Goal: Book appointment/travel/reservation

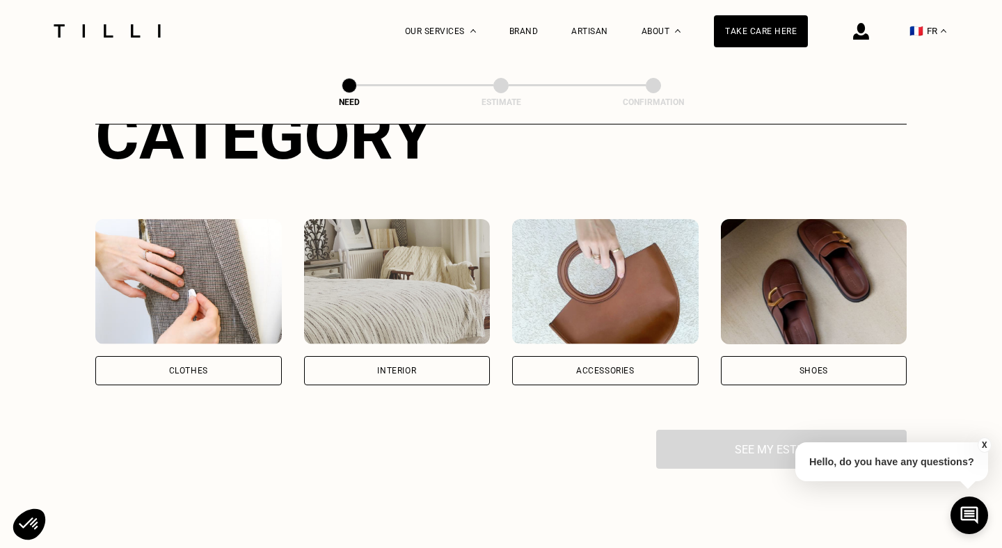
scroll to position [181, 0]
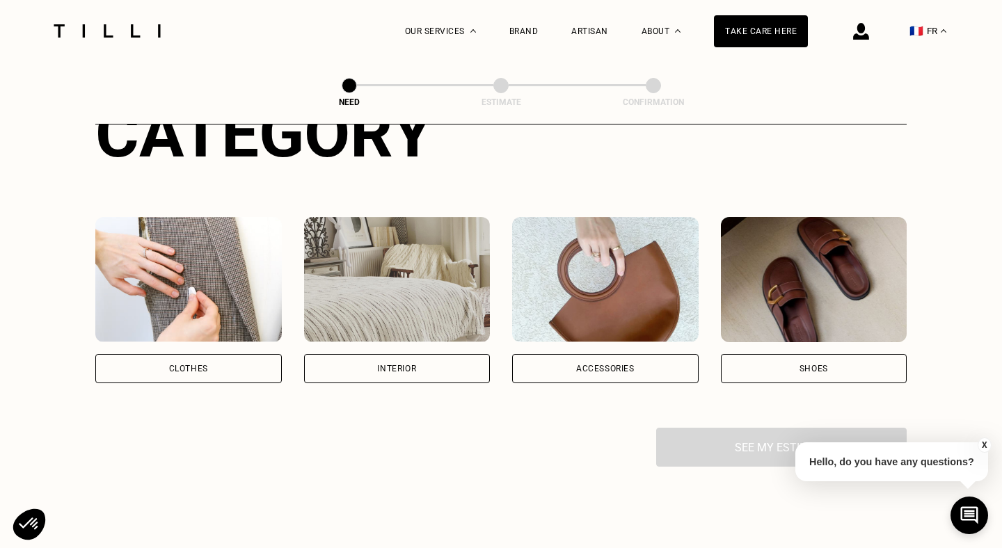
click at [231, 367] on div "Clothes" at bounding box center [188, 368] width 187 height 29
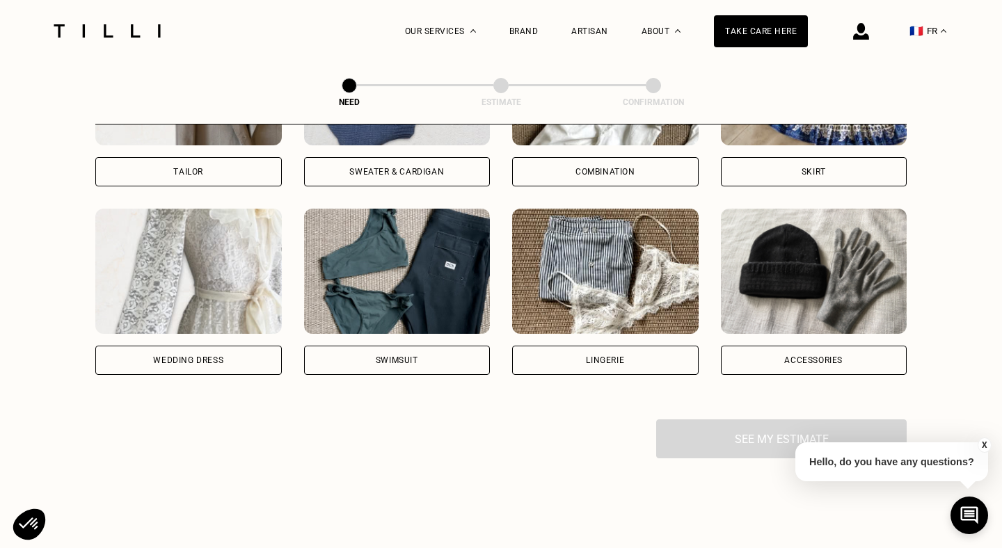
scroll to position [949, 0]
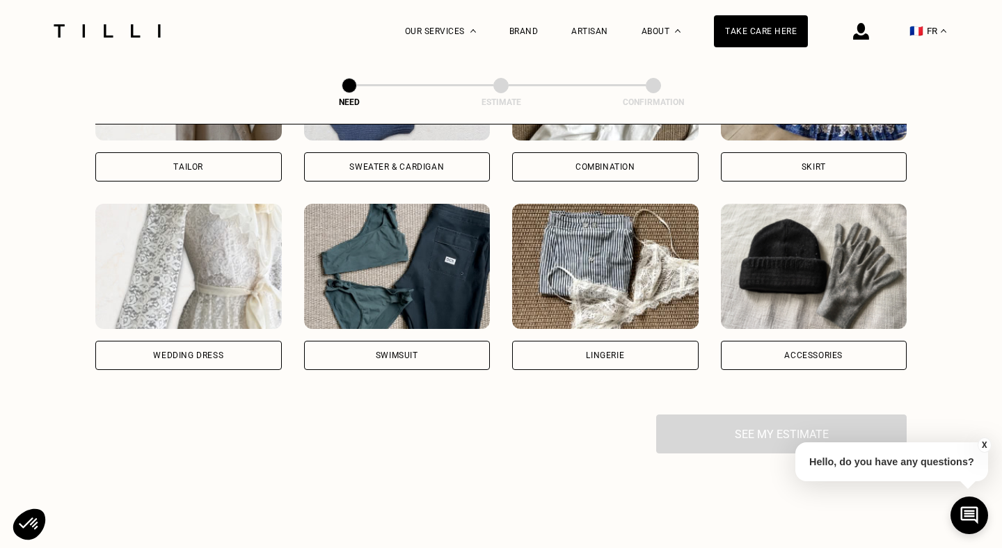
click at [212, 351] on font "Wedding dress" at bounding box center [188, 356] width 70 height 10
select select "FR"
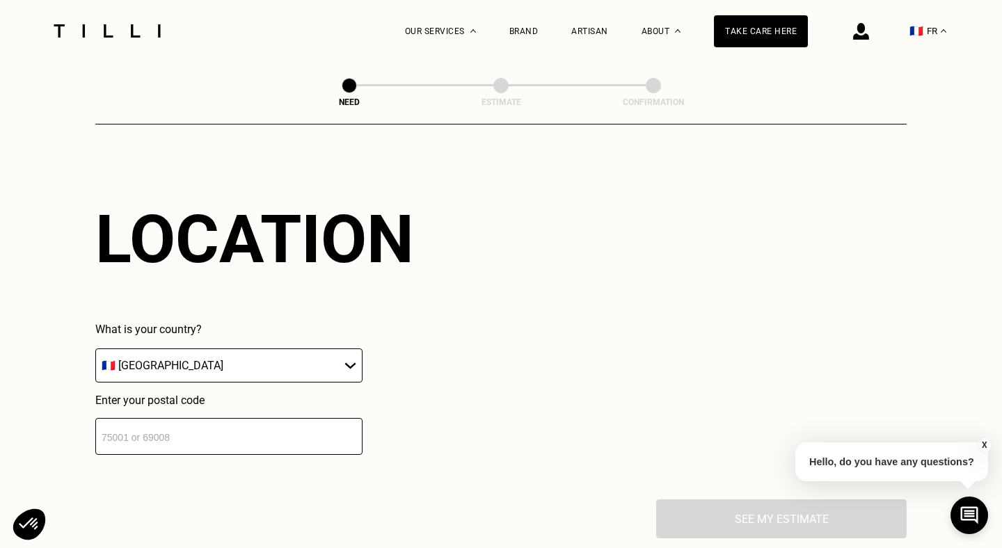
scroll to position [1329, 0]
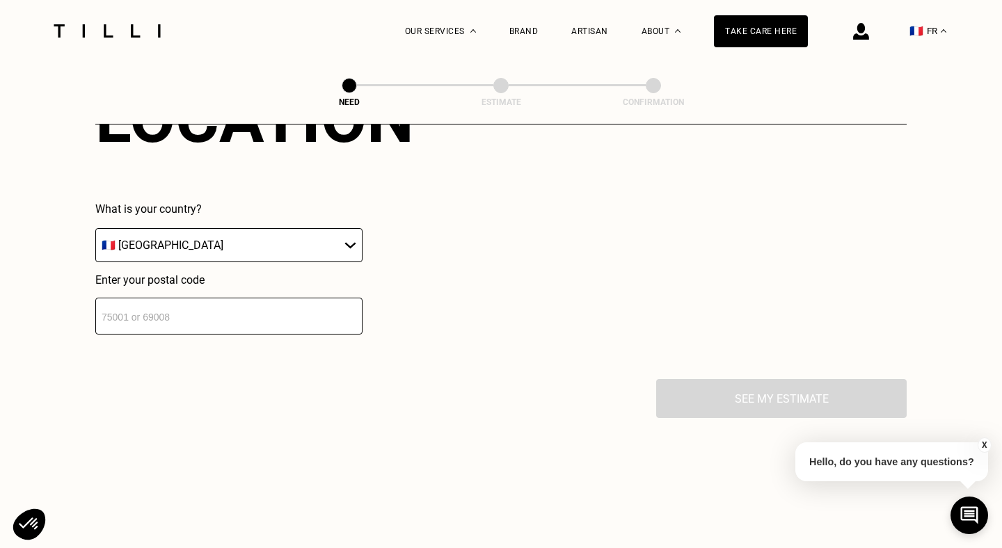
click at [304, 242] on select "🇩🇪 Germany 🇦🇹 Austria 🇧🇪 Belgium 🇧🇬 Bulgaria 🇨🇾 Cyprus 🇭🇷 Croatia 🇩🇰 Denmark 🇪🇸…" at bounding box center [228, 245] width 267 height 34
click at [95, 228] on select "🇩🇪 Germany 🇦🇹 Austria 🇧🇪 Belgium 🇧🇬 Bulgaria 🇨🇾 Cyprus 🇭🇷 Croatia 🇩🇰 Denmark 🇪🇸…" at bounding box center [228, 245] width 267 height 34
click at [262, 313] on input "number" at bounding box center [228, 316] width 267 height 37
paste input "93170"
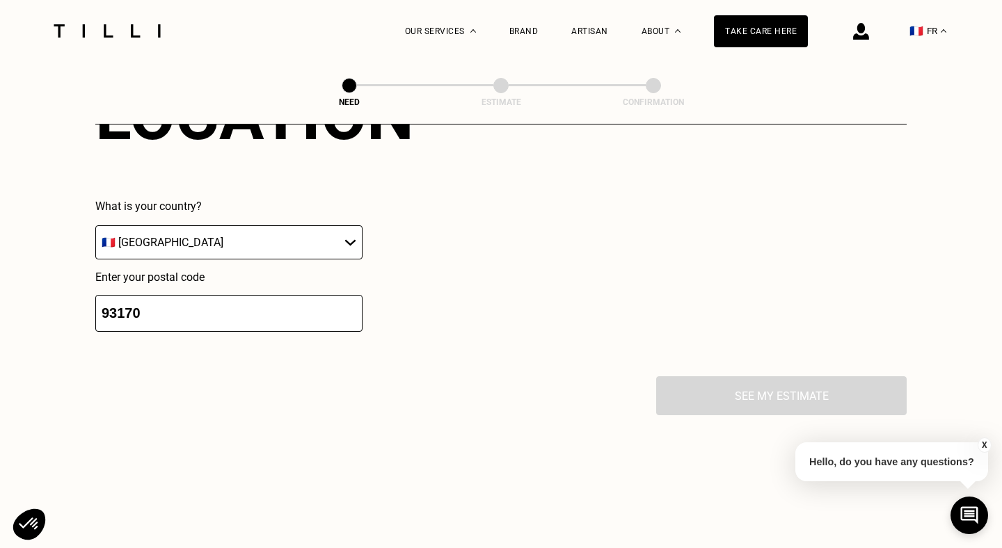
type input "93170"
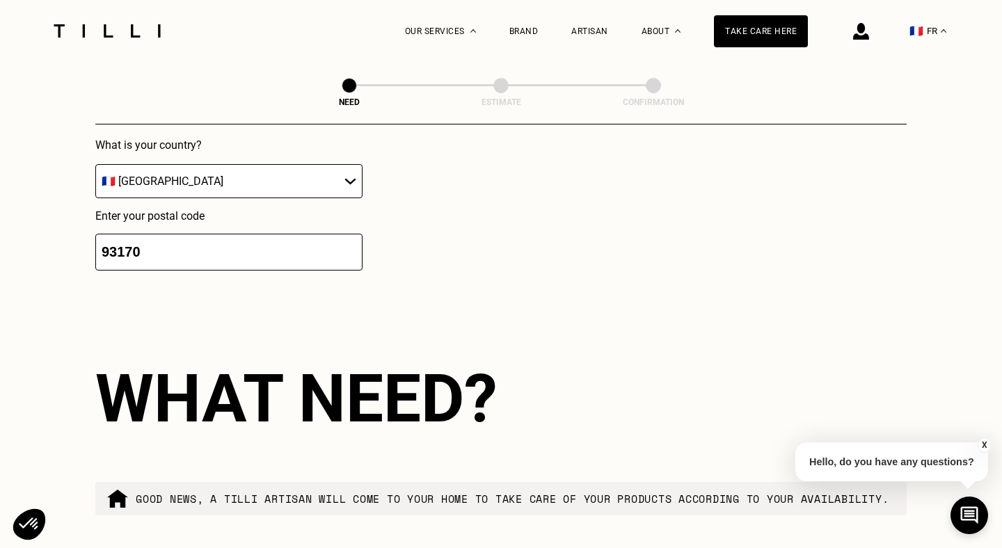
scroll to position [1377, 0]
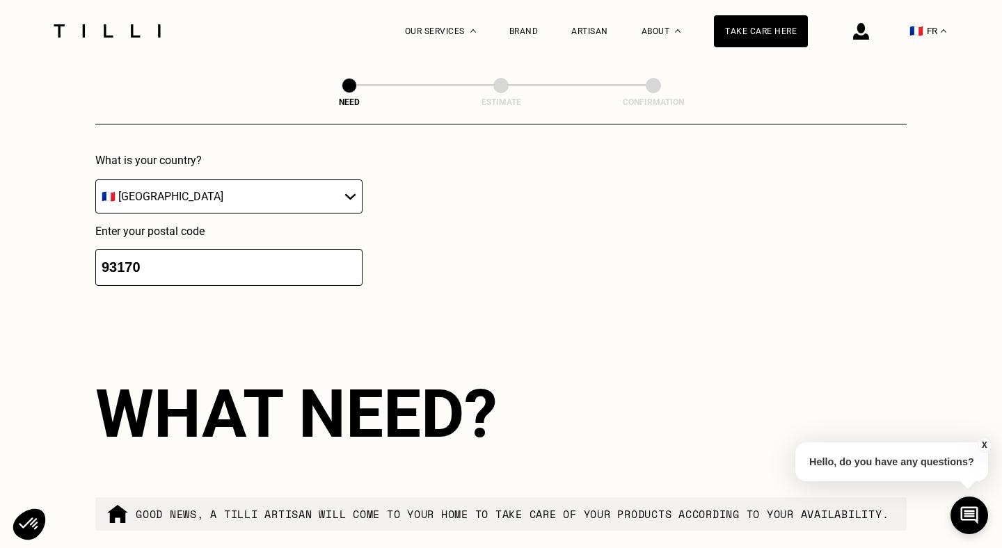
click at [289, 267] on input "93170" at bounding box center [228, 267] width 267 height 37
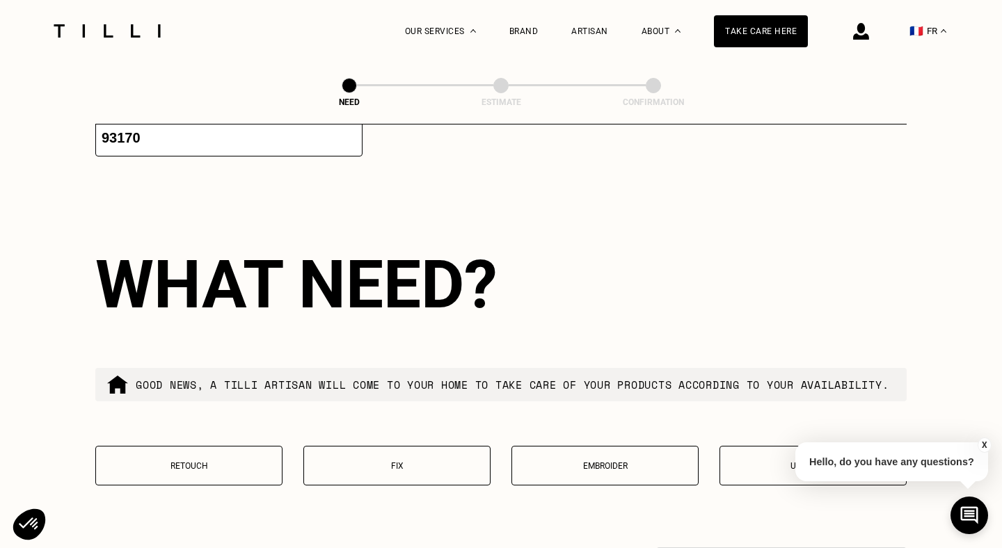
scroll to position [1511, 0]
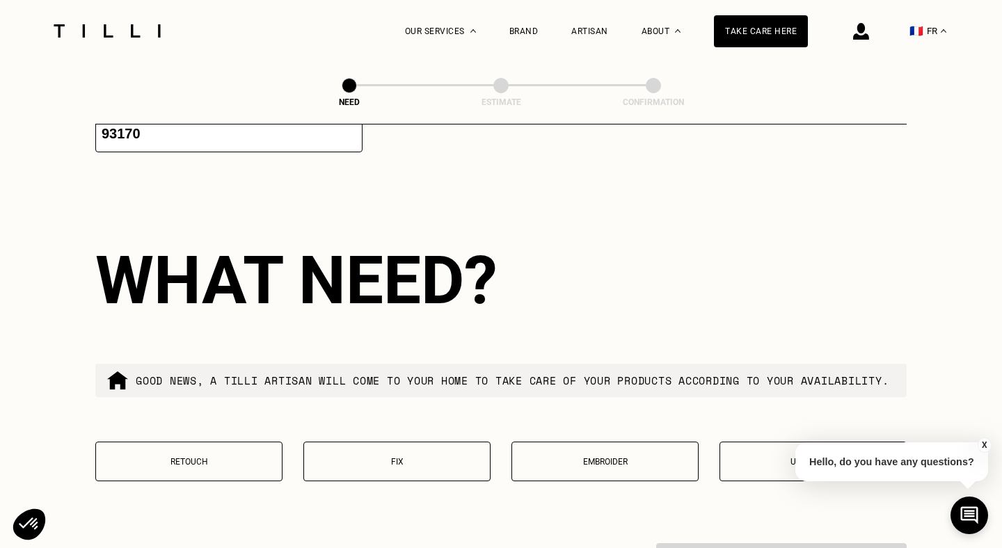
click at [548, 253] on div "What need?" at bounding box center [501, 281] width 812 height 78
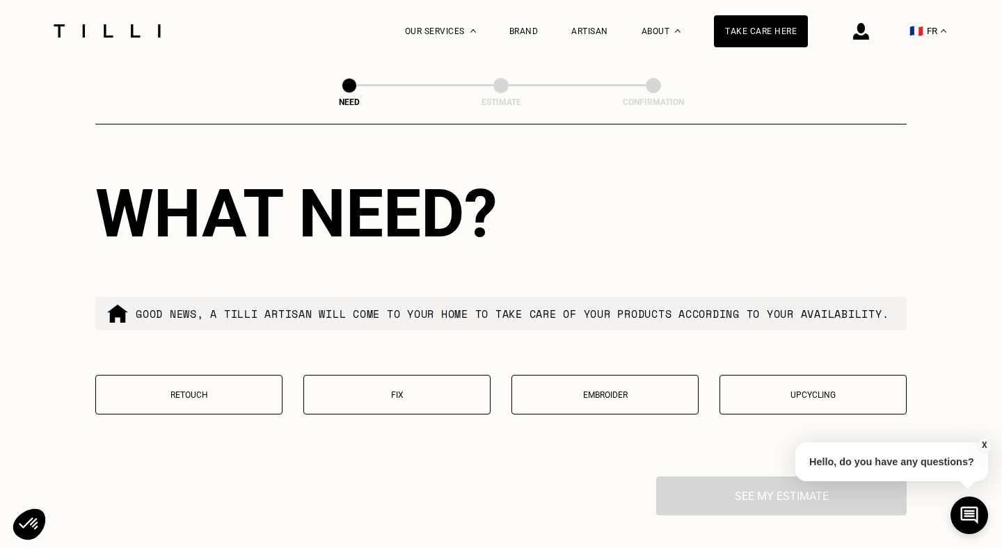
scroll to position [1607, 0]
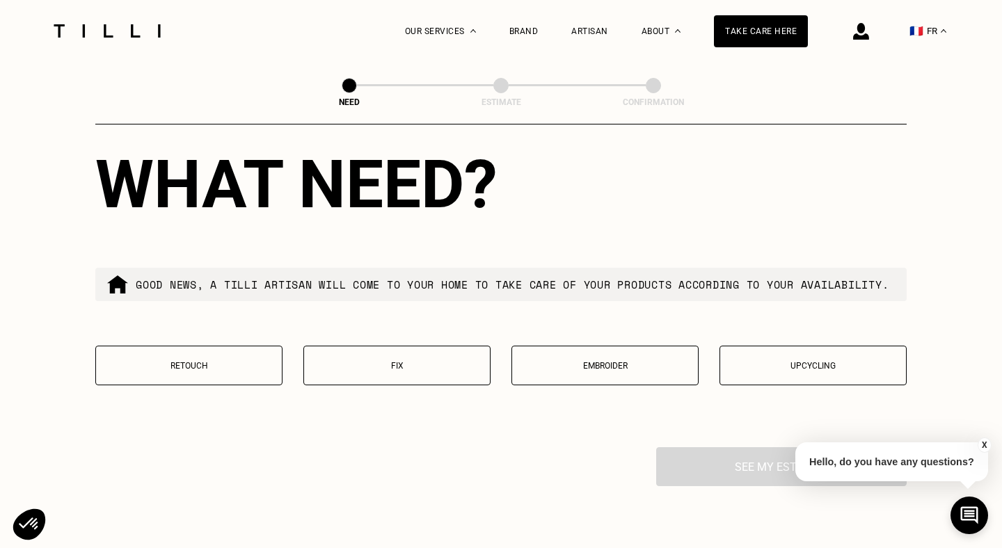
click at [232, 368] on button "Retouch" at bounding box center [188, 366] width 187 height 40
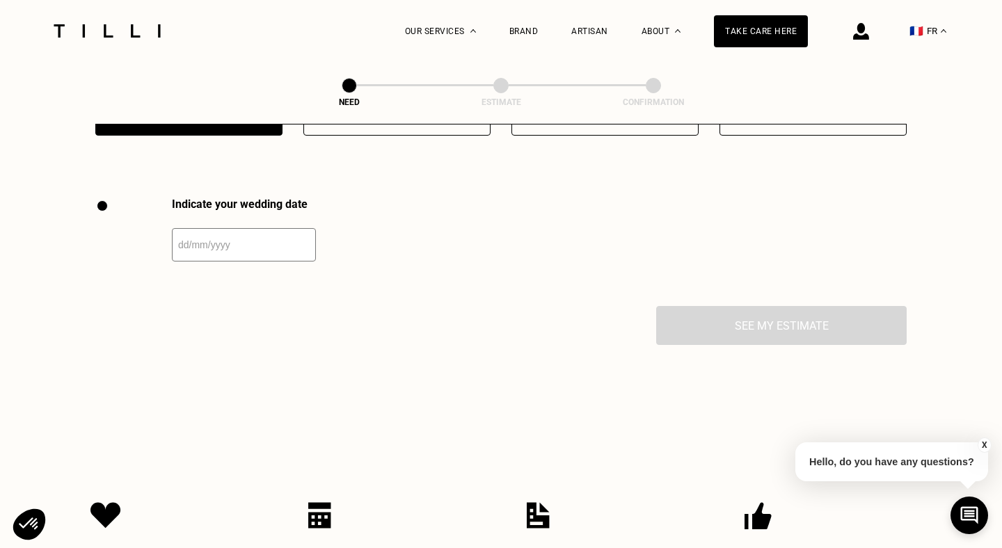
scroll to position [1909, 0]
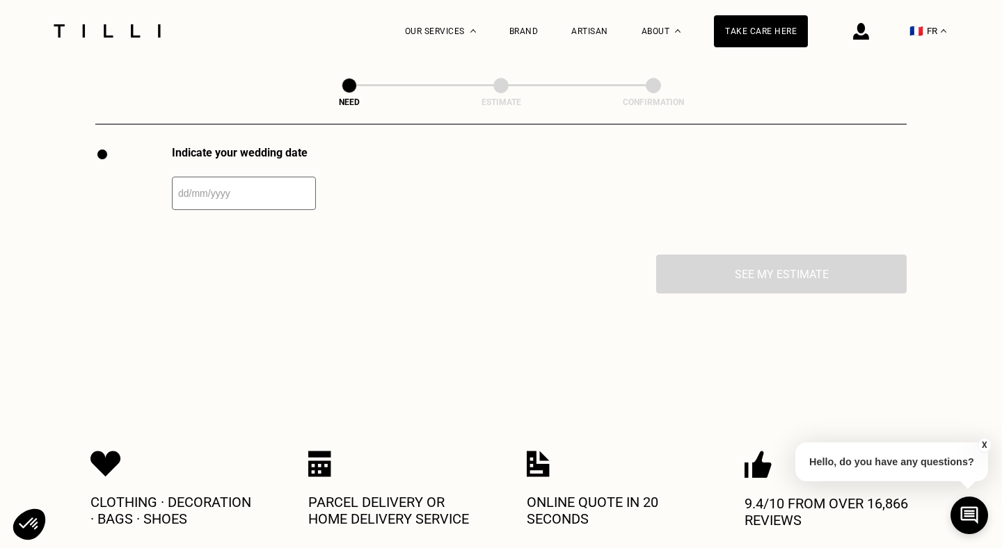
click at [188, 209] on input "text" at bounding box center [244, 193] width 144 height 33
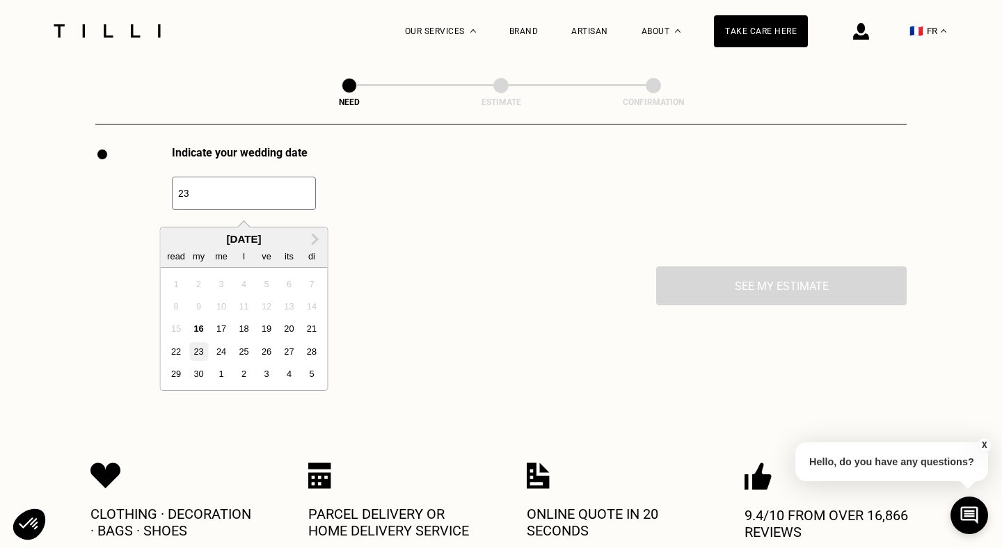
click at [199, 352] on font "23" at bounding box center [198, 352] width 10 height 10
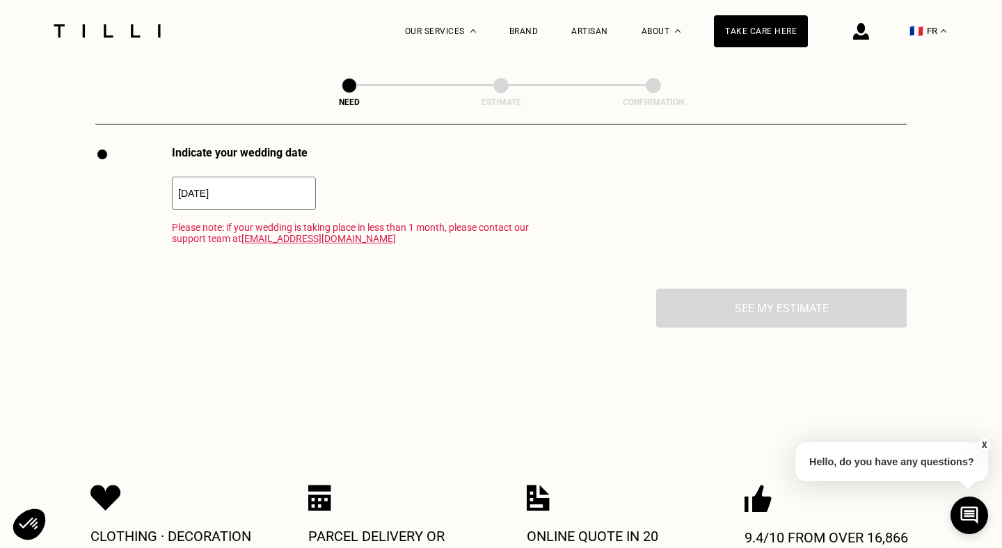
click at [273, 244] on font "[EMAIL_ADDRESS][DOMAIN_NAME]" at bounding box center [319, 238] width 155 height 11
click at [178, 205] on input "23/09/2025" at bounding box center [244, 193] width 144 height 33
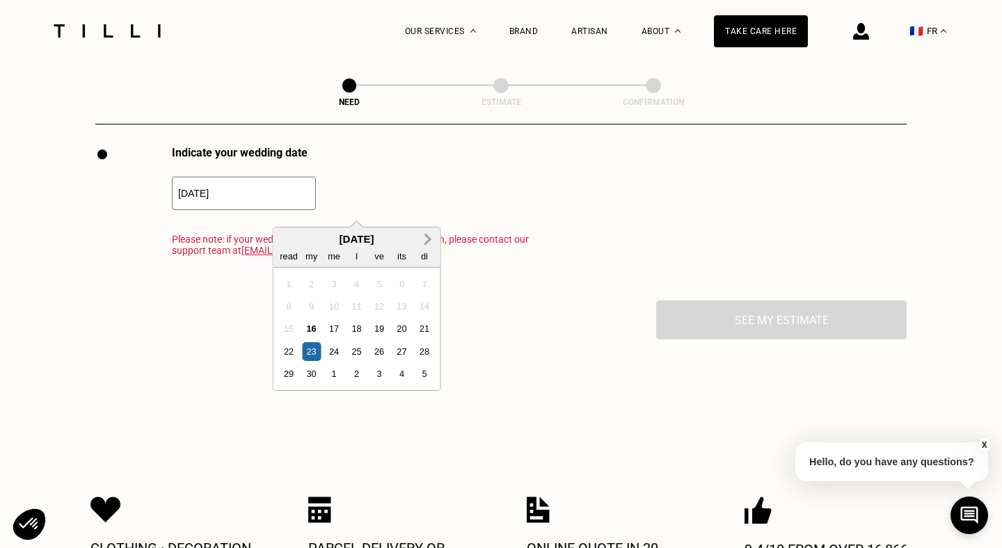
click at [427, 244] on span "Next Month" at bounding box center [427, 239] width 0 height 17
click at [345, 290] on div "29 30 1 2 3 4 5" at bounding box center [357, 284] width 158 height 22
click at [338, 287] on div "1" at bounding box center [333, 284] width 19 height 19
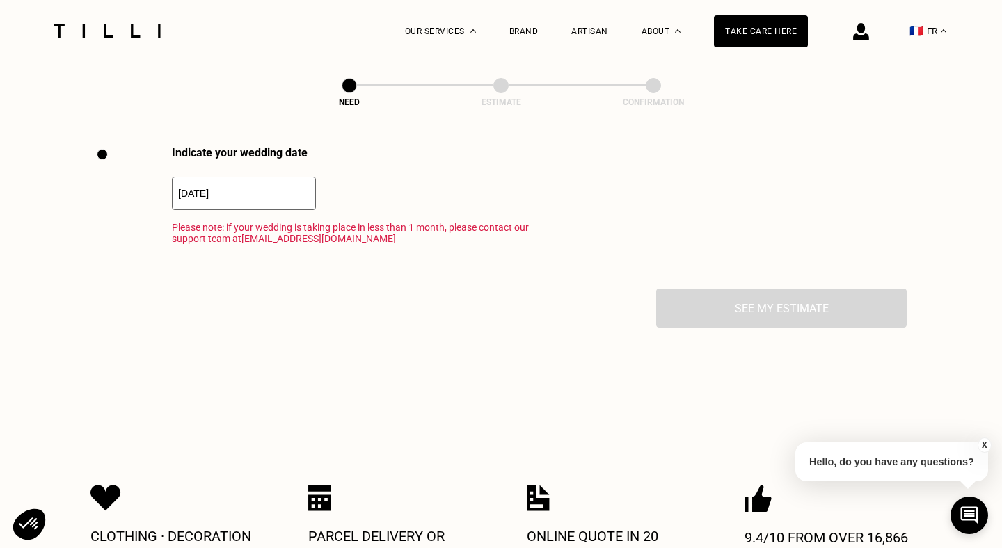
click at [278, 186] on input "01/10/2025" at bounding box center [244, 193] width 144 height 33
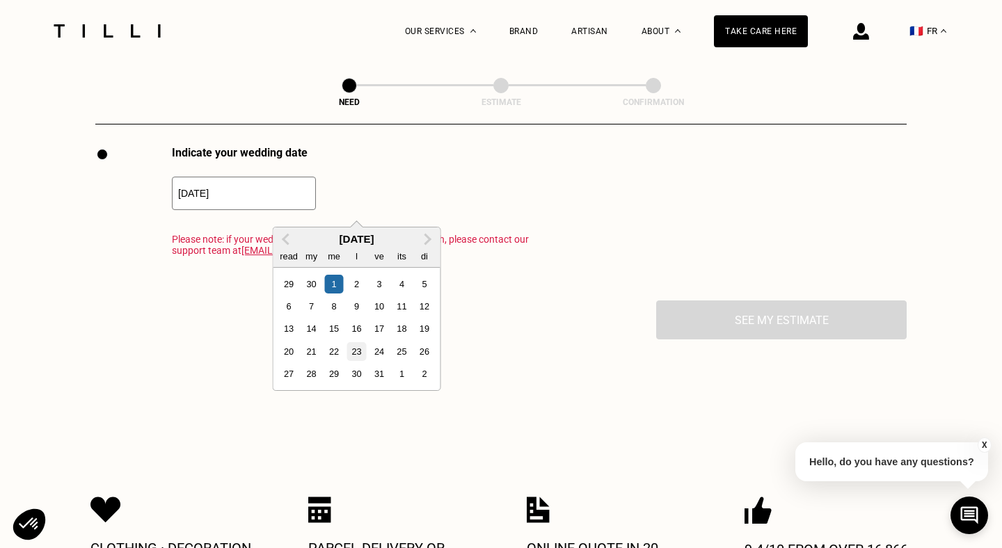
click at [355, 354] on font "23" at bounding box center [356, 352] width 10 height 10
type input "23/10/2025"
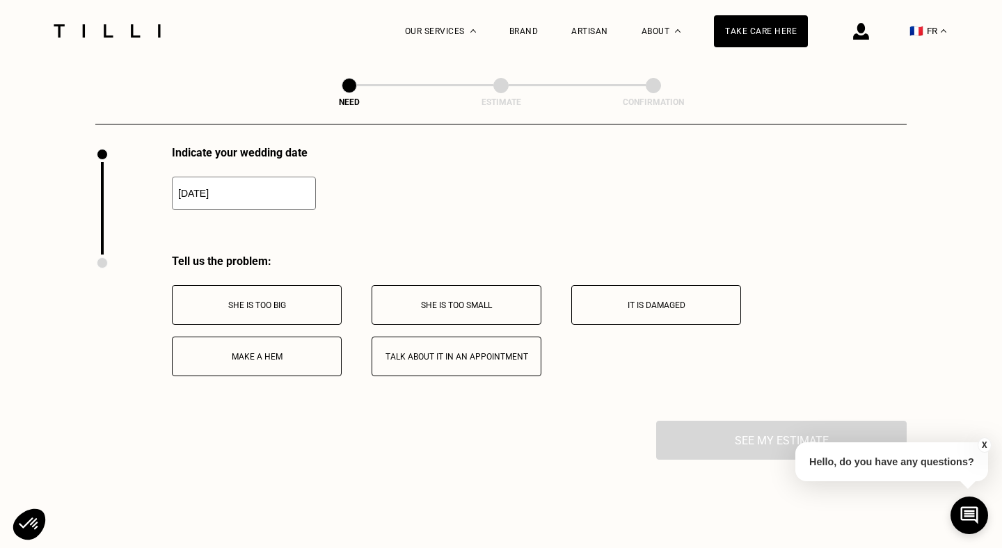
click at [404, 210] on div "Indicate your wedding date 23/10/2025" at bounding box center [501, 200] width 812 height 109
click at [430, 310] on font "She is too small" at bounding box center [456, 306] width 71 height 10
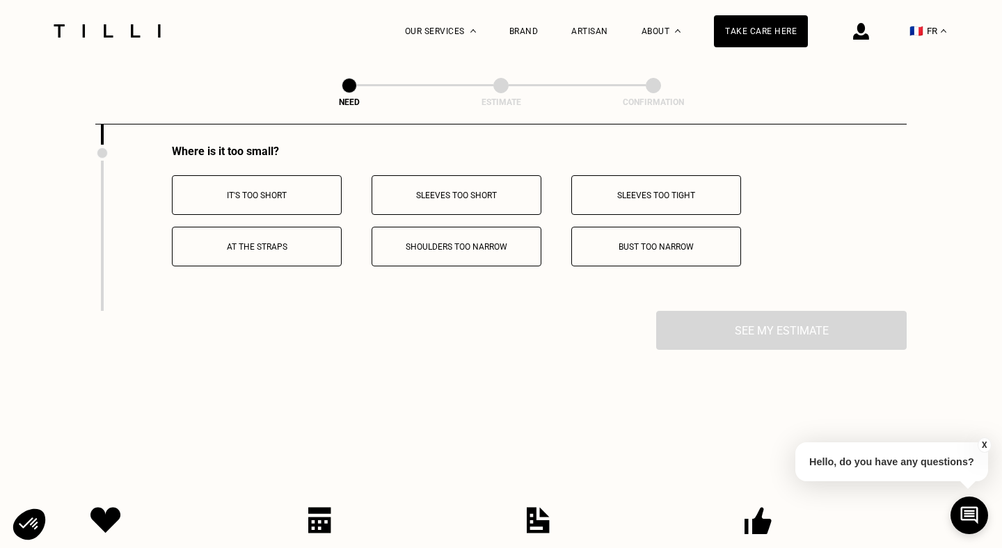
scroll to position [2182, 0]
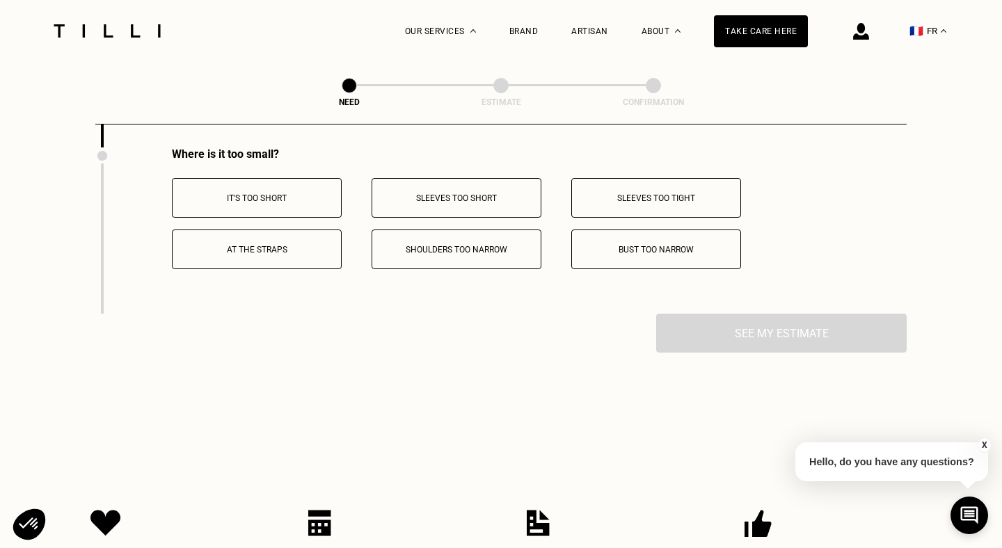
click at [585, 203] on p "Sleeves too tight" at bounding box center [656, 198] width 155 height 10
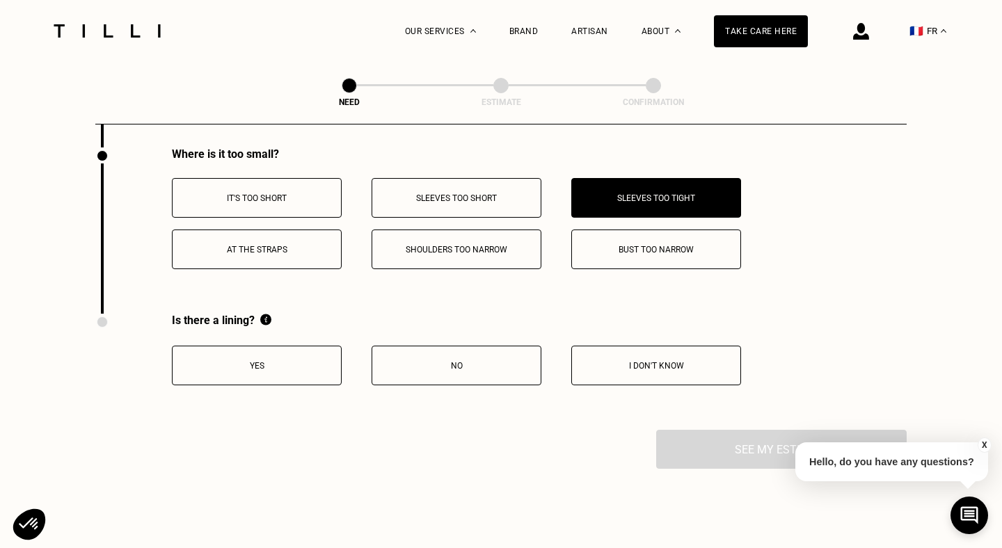
click at [406, 371] on p "No" at bounding box center [456, 366] width 155 height 10
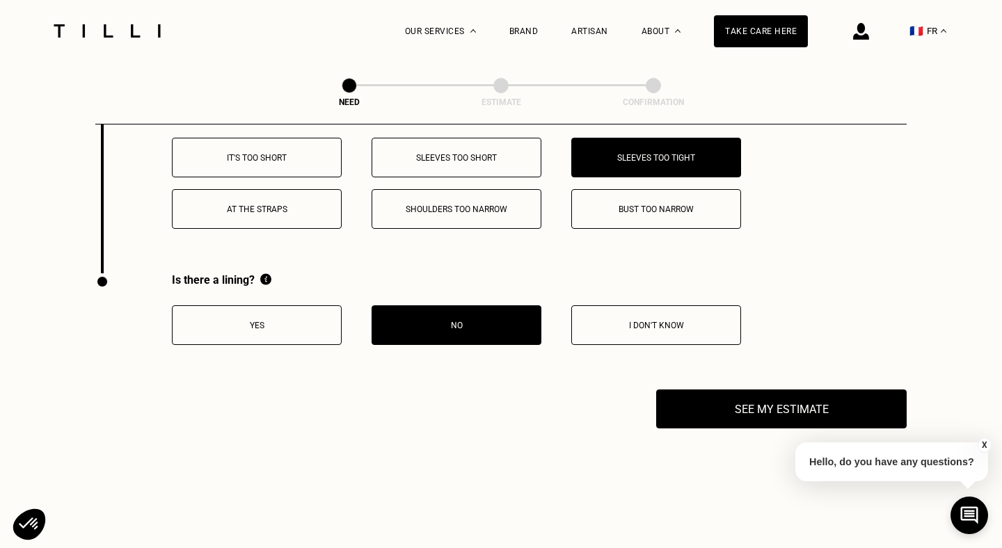
scroll to position [2243, 0]
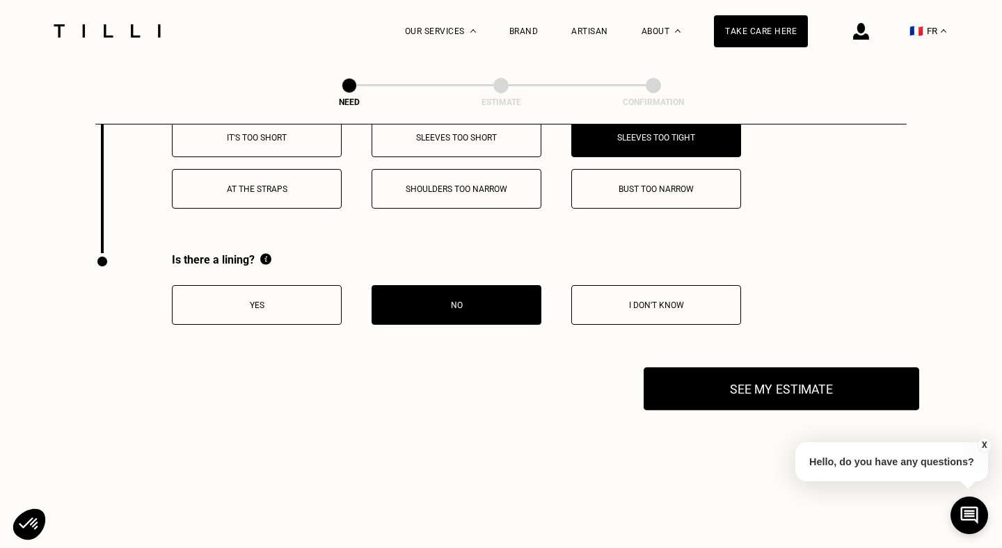
click at [703, 396] on button "See my estimate" at bounding box center [782, 389] width 276 height 43
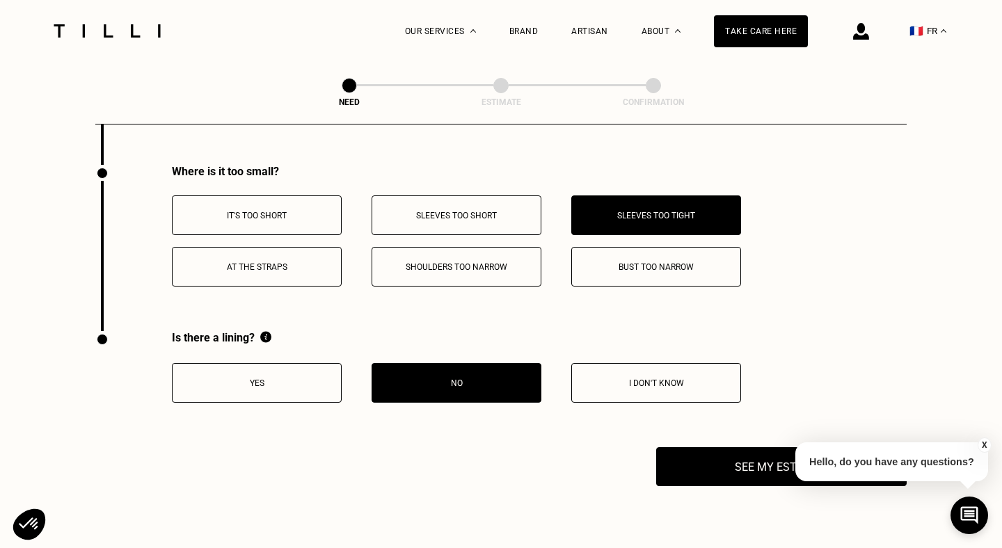
scroll to position [2163, 0]
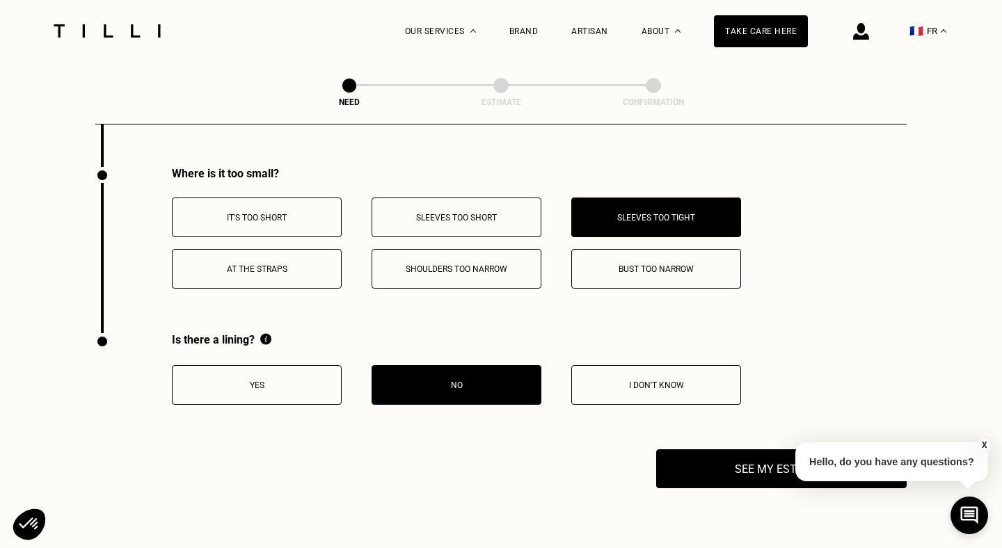
click at [645, 267] on button "Bust too narrow" at bounding box center [656, 269] width 170 height 40
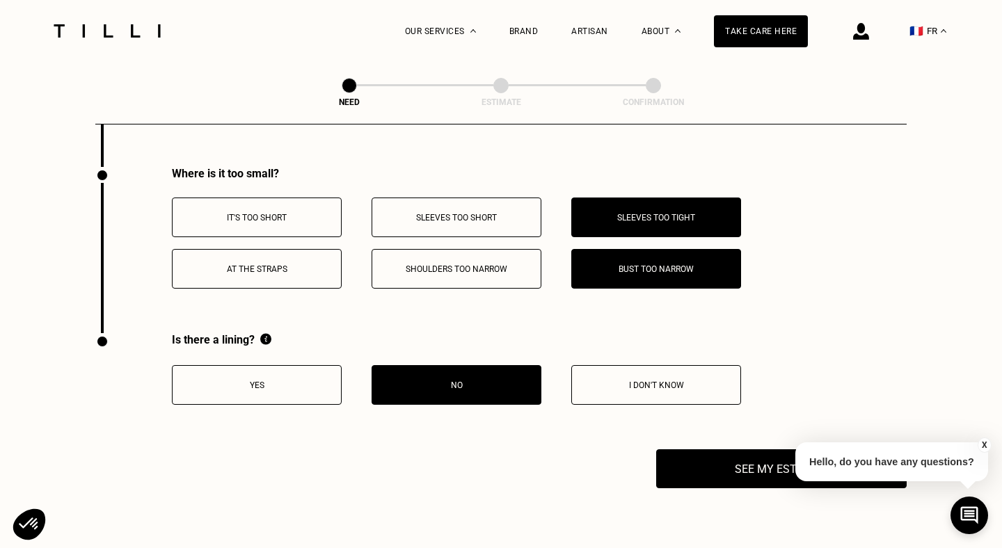
click at [503, 274] on font "Shoulders too narrow" at bounding box center [457, 269] width 102 height 10
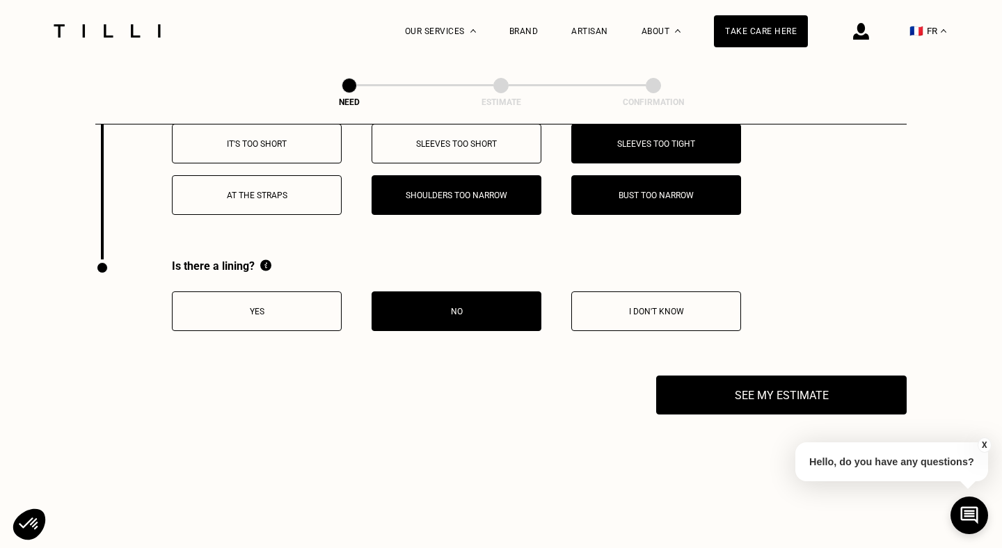
scroll to position [2238, 0]
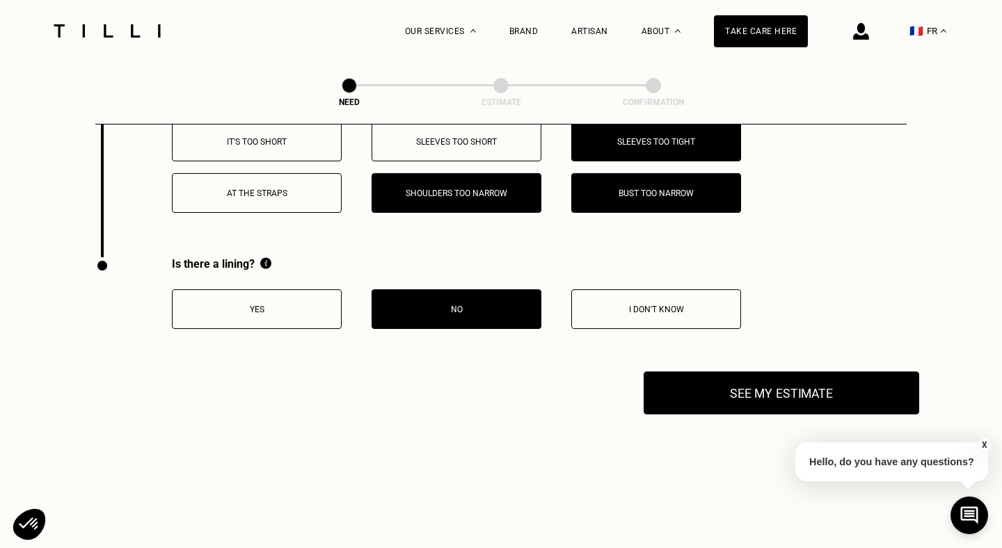
click at [699, 389] on button "See my estimate" at bounding box center [782, 393] width 276 height 43
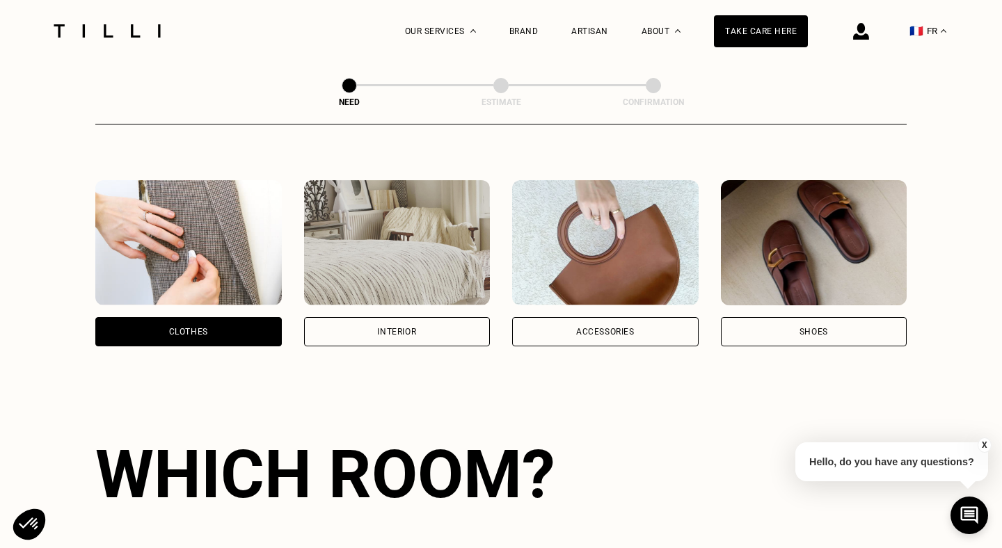
scroll to position [0, 0]
